Goal: Transaction & Acquisition: Obtain resource

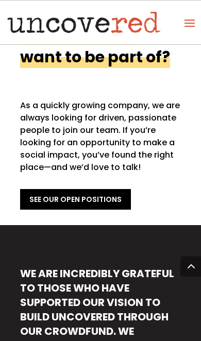
scroll to position [962, 0]
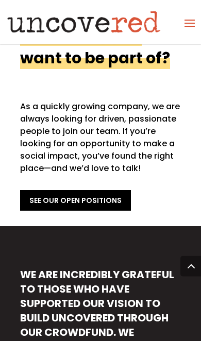
click at [45, 190] on link "See Our Open Positions" at bounding box center [75, 200] width 111 height 21
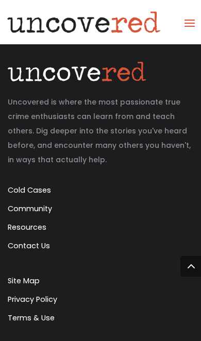
scroll to position [1051, 0]
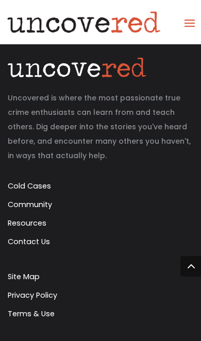
click at [21, 218] on link "Resources" at bounding box center [27, 223] width 39 height 10
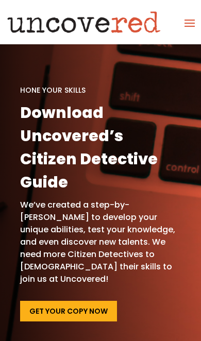
click at [78, 301] on link "Get Your Copy Now" at bounding box center [68, 311] width 97 height 21
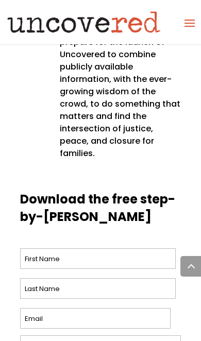
scroll to position [800, 0]
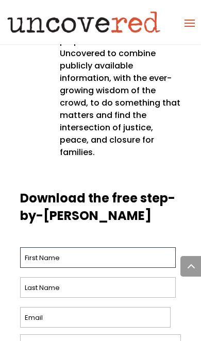
click at [108, 247] on input "First" at bounding box center [98, 257] width 156 height 21
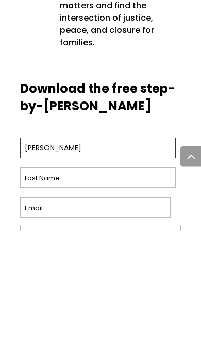
type input "Ashlee"
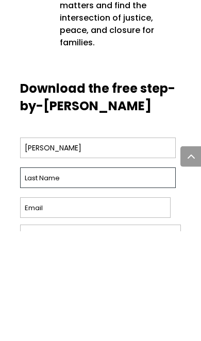
click at [117, 277] on input "Last" at bounding box center [98, 287] width 156 height 21
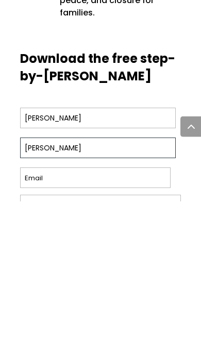
type input "Dickerson"
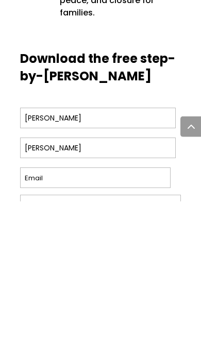
click at [129, 307] on input "Email *" at bounding box center [95, 317] width 150 height 21
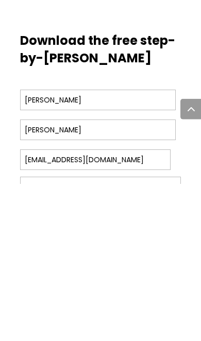
type input "ashlee10356@gmail.com"
click at [134, 334] on input "Zip Code" at bounding box center [100, 344] width 161 height 21
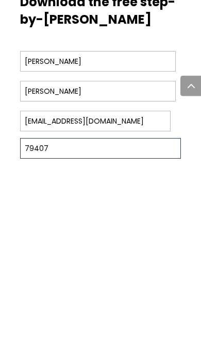
type input "79407"
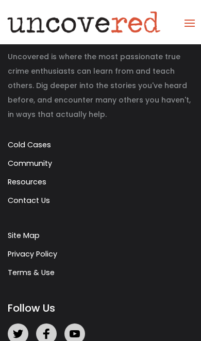
scroll to position [275, 0]
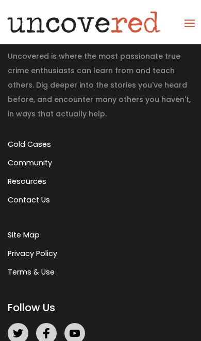
click at [30, 186] on link "Resources" at bounding box center [27, 181] width 39 height 10
click at [35, 143] on link "Cold Cases" at bounding box center [29, 144] width 43 height 10
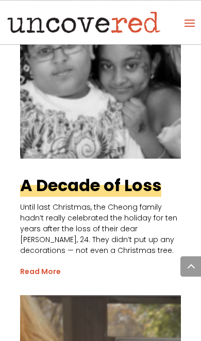
scroll to position [2836, 0]
